Goal: Navigation & Orientation: Go to known website

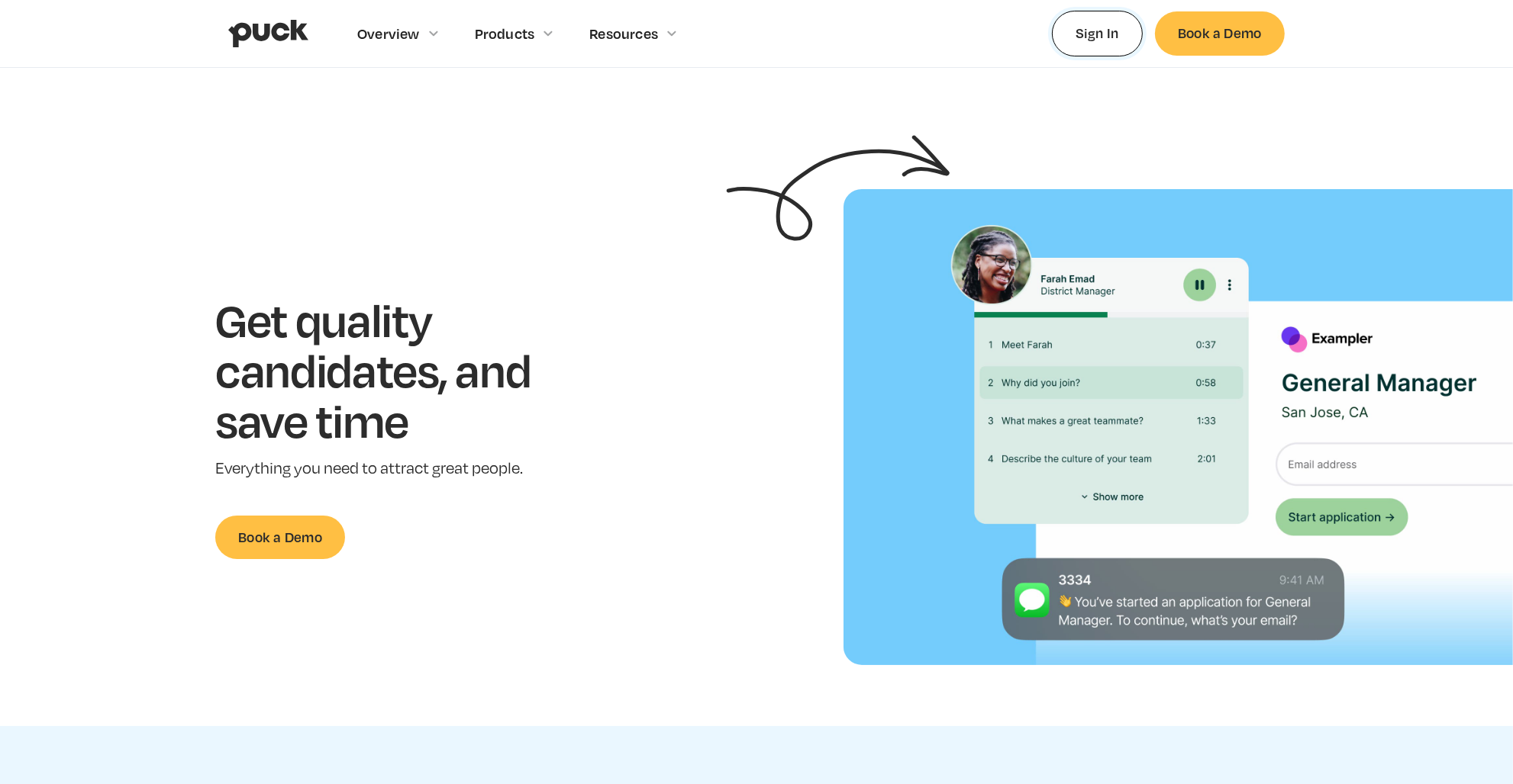
click at [1087, 41] on link "Sign In" at bounding box center [1097, 33] width 91 height 45
